Goal: Information Seeking & Learning: Learn about a topic

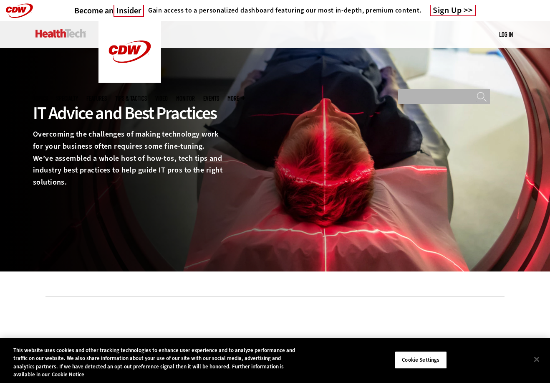
click at [419, 89] on input "Search" at bounding box center [444, 96] width 92 height 15
type input "**********"
click at [476, 91] on input "******" at bounding box center [481, 98] width 10 height 15
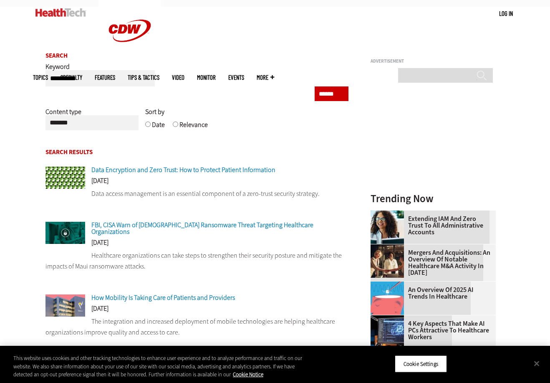
scroll to position [83, 0]
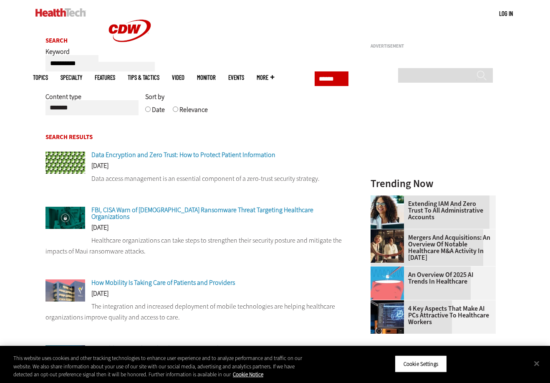
click at [121, 158] on span "Data Encryption and Zero Trust: How to Protect Patient Information" at bounding box center [183, 154] width 184 height 9
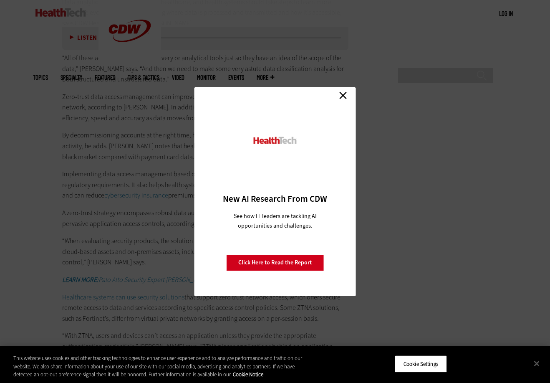
scroll to position [1460, 0]
click at [343, 96] on link "Close" at bounding box center [343, 95] width 13 height 13
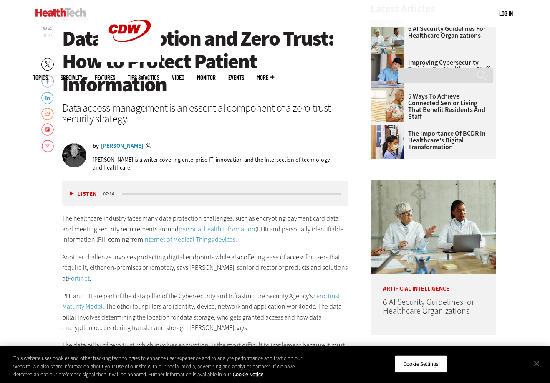
scroll to position [292, 0]
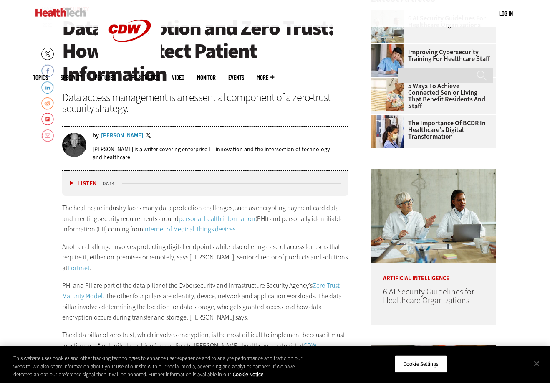
click at [218, 268] on p "Another challenge involves protecting digital endpoints while also offering eas…" at bounding box center [205, 257] width 286 height 32
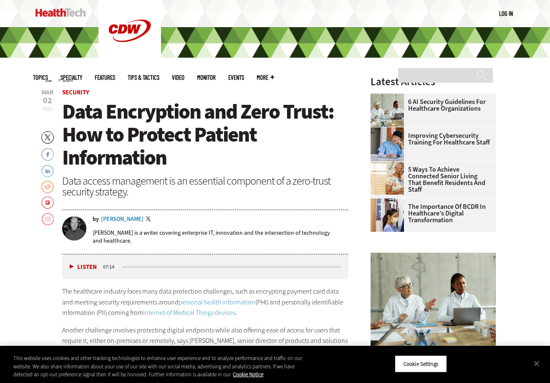
scroll to position [0, 0]
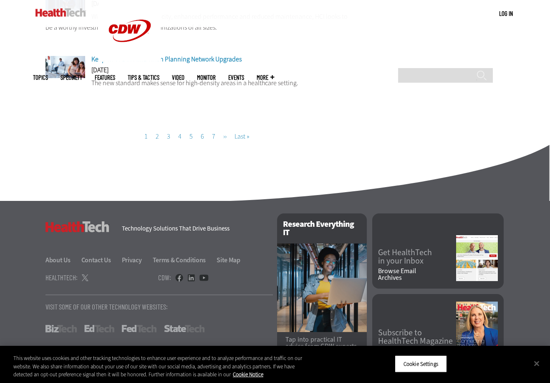
scroll to position [784, 0]
